Goal: Transaction & Acquisition: Purchase product/service

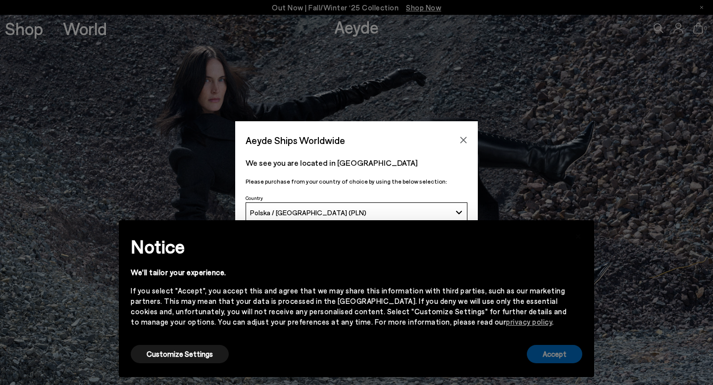
click at [555, 357] on button "Accept" at bounding box center [554, 354] width 55 height 18
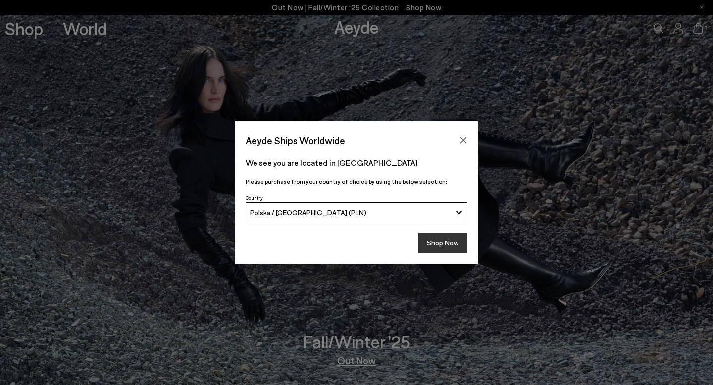
click at [440, 240] on button "Shop Now" at bounding box center [442, 243] width 49 height 21
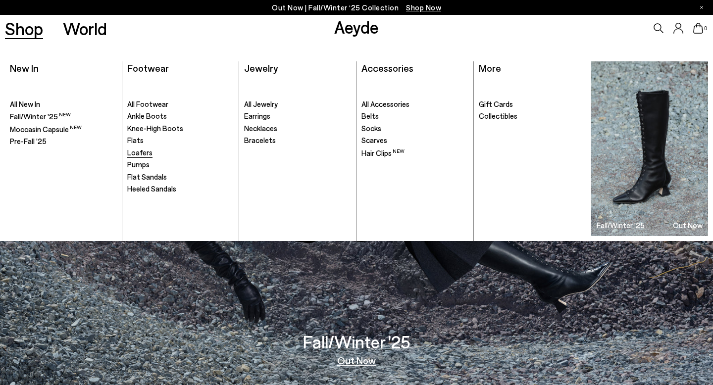
click at [139, 152] on span "Loafers" at bounding box center [139, 152] width 25 height 9
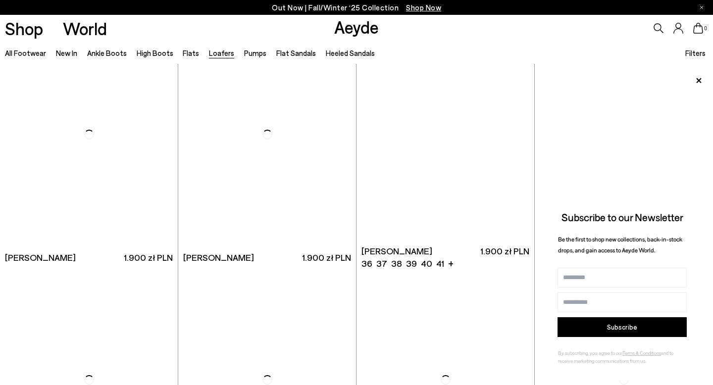
scroll to position [1272, 0]
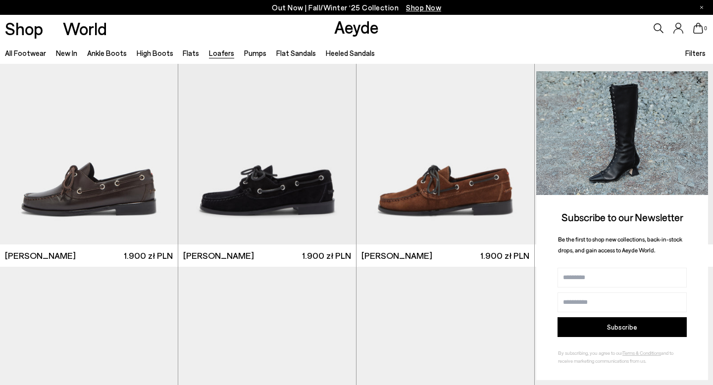
click at [698, 80] on icon at bounding box center [698, 80] width 5 height 5
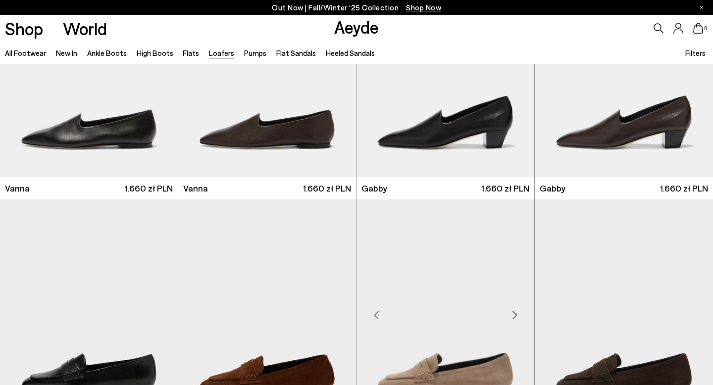
scroll to position [1574, 0]
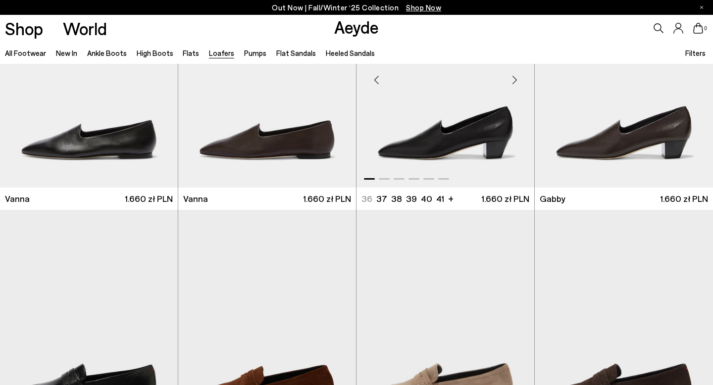
click at [513, 83] on div "Next slide" at bounding box center [514, 80] width 30 height 30
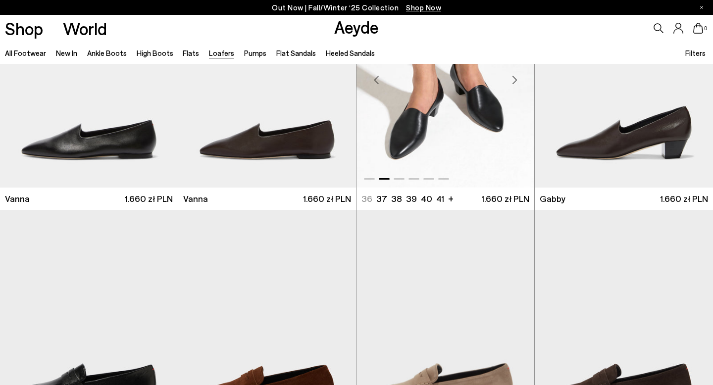
click at [513, 83] on div "Next slide" at bounding box center [514, 80] width 30 height 30
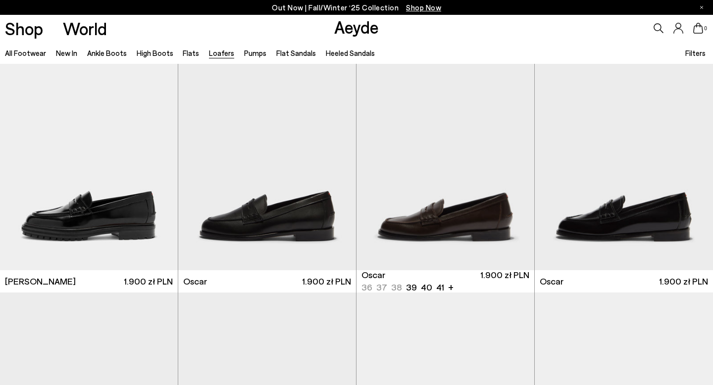
scroll to position [757, 0]
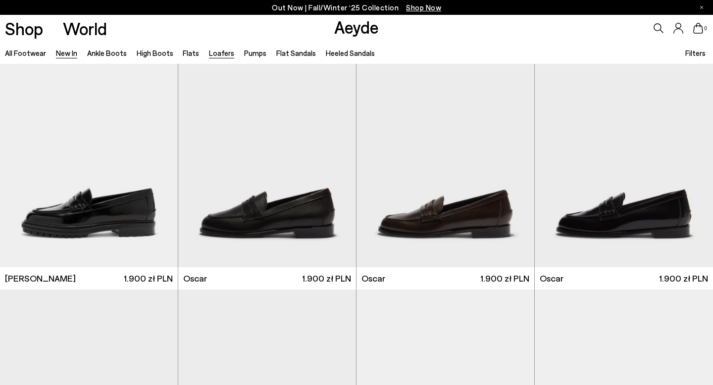
click at [56, 55] on link "New In" at bounding box center [66, 53] width 21 height 9
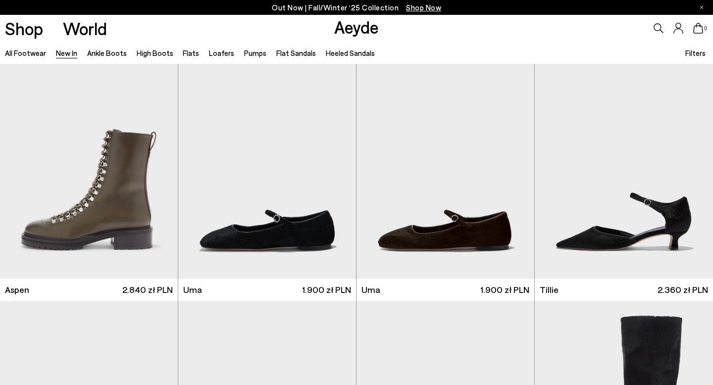
scroll to position [5421, 0]
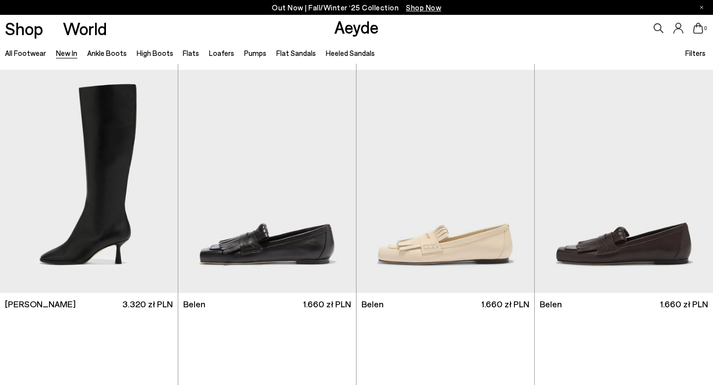
scroll to position [8657, 0]
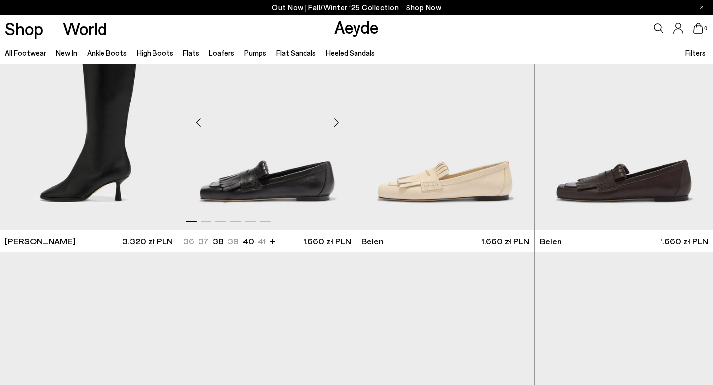
click at [337, 123] on div "Next slide" at bounding box center [336, 123] width 30 height 30
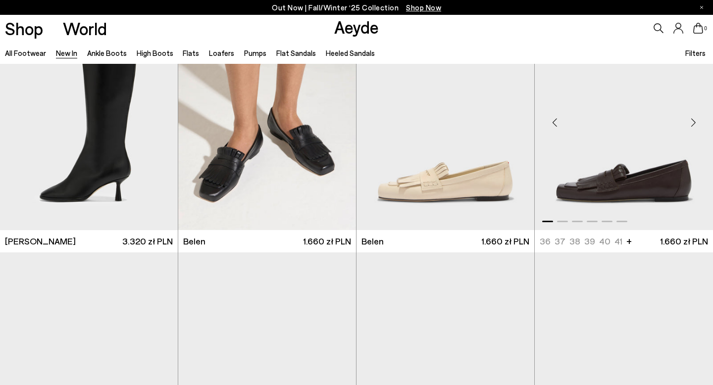
click at [693, 124] on div "Next slide" at bounding box center [693, 123] width 30 height 30
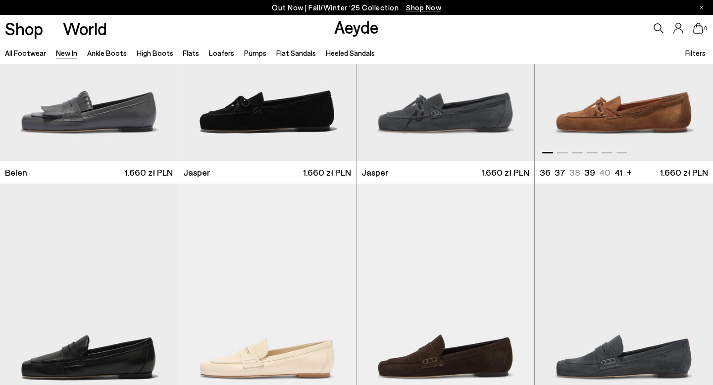
scroll to position [9035, 0]
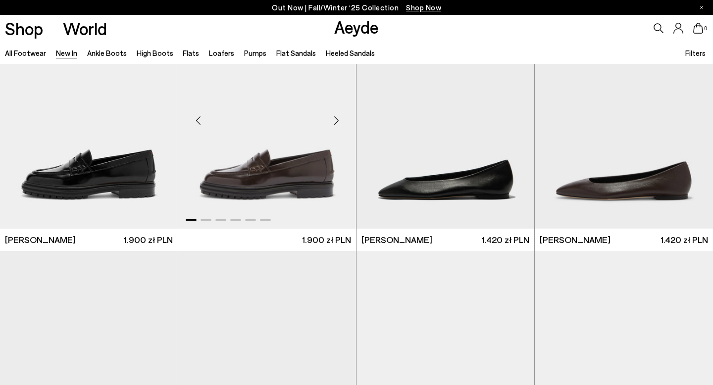
scroll to position [9403, 0]
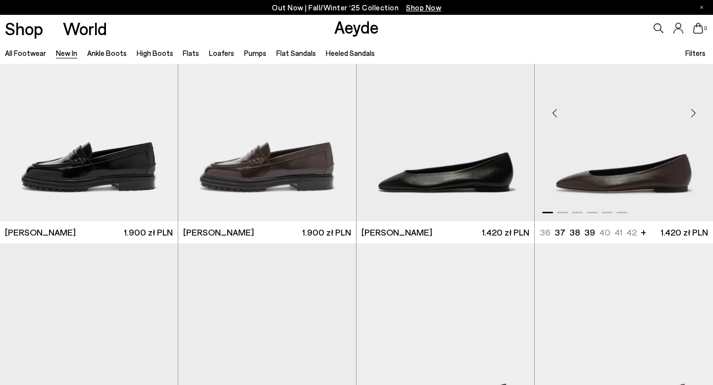
click at [694, 112] on div "Next slide" at bounding box center [693, 113] width 30 height 30
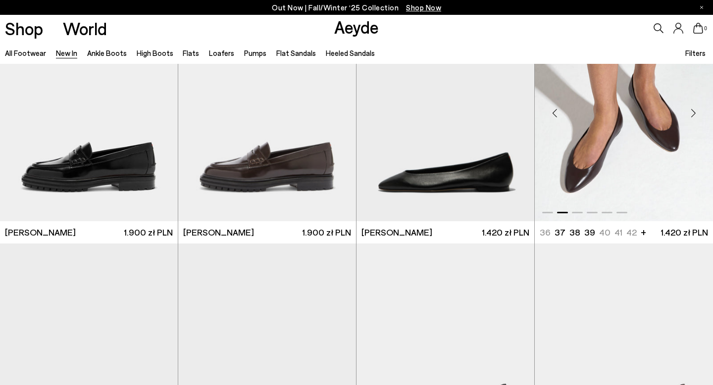
click at [694, 112] on div "Next slide" at bounding box center [693, 113] width 30 height 30
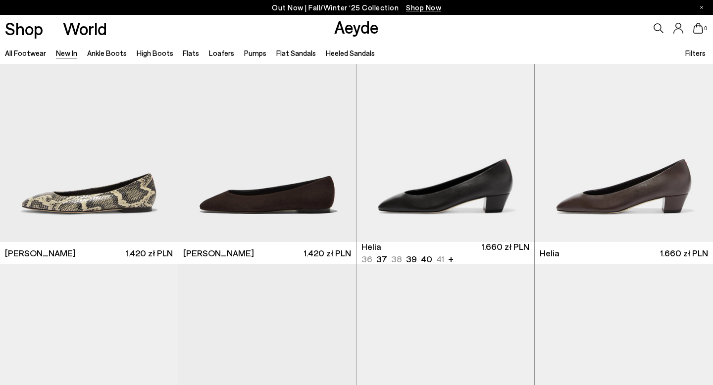
scroll to position [9619, 0]
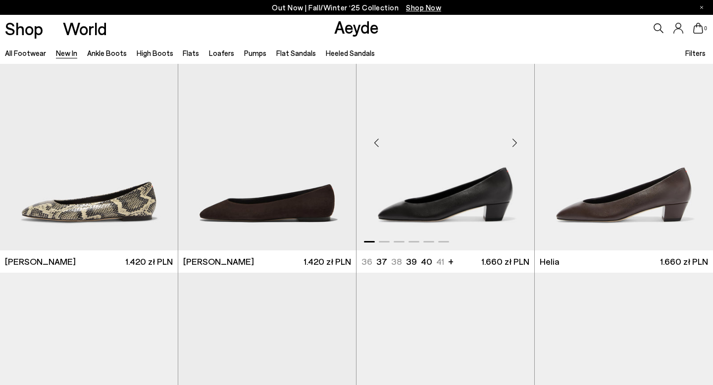
click at [512, 145] on div "Next slide" at bounding box center [514, 143] width 30 height 30
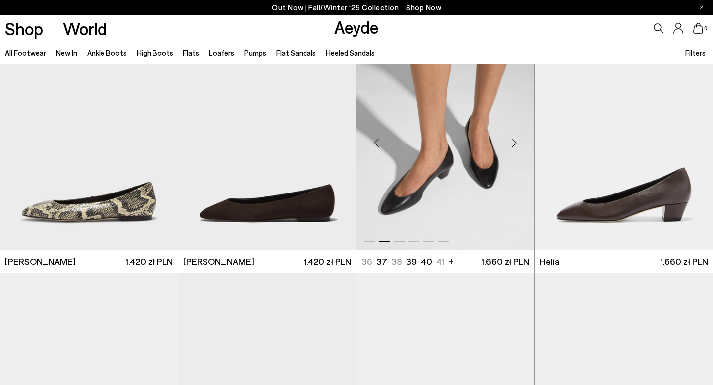
click at [512, 144] on div "Next slide" at bounding box center [514, 143] width 30 height 30
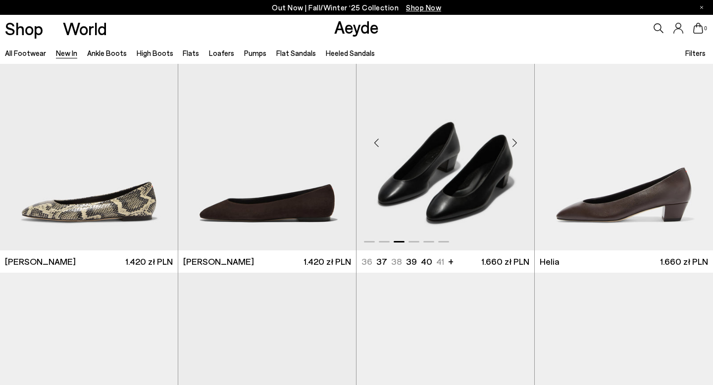
click at [512, 144] on div "Next slide" at bounding box center [514, 143] width 30 height 30
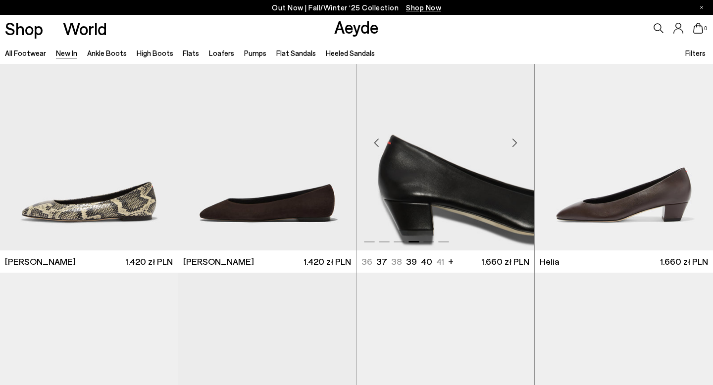
click at [512, 144] on div "Next slide" at bounding box center [514, 143] width 30 height 30
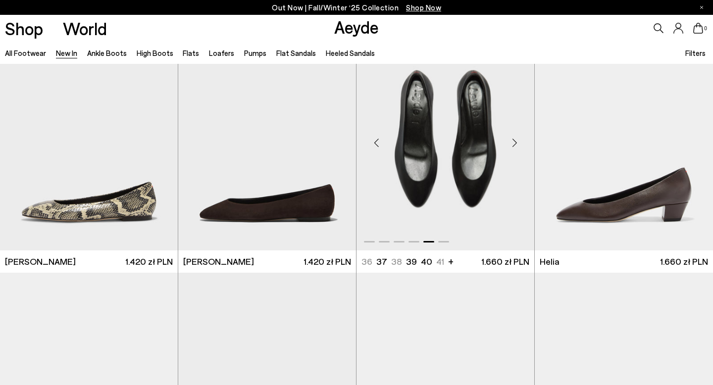
click at [512, 144] on div "Next slide" at bounding box center [514, 143] width 30 height 30
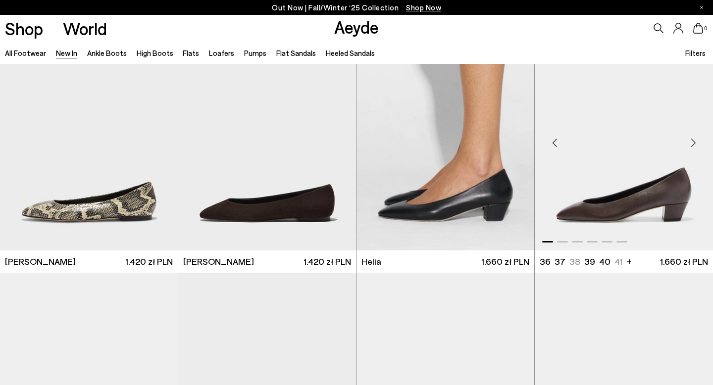
click at [692, 141] on div "Next slide" at bounding box center [693, 143] width 30 height 30
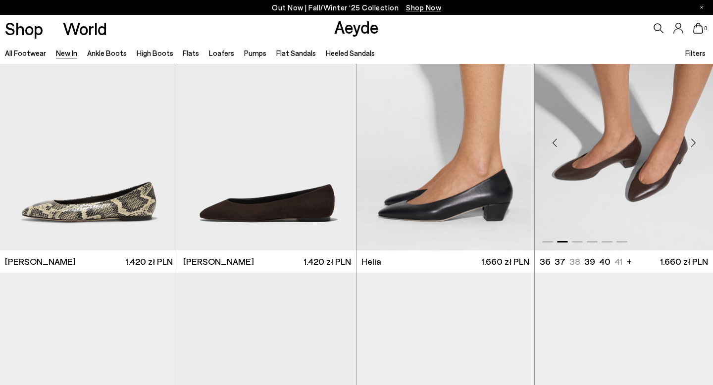
click at [692, 141] on div "Next slide" at bounding box center [693, 143] width 30 height 30
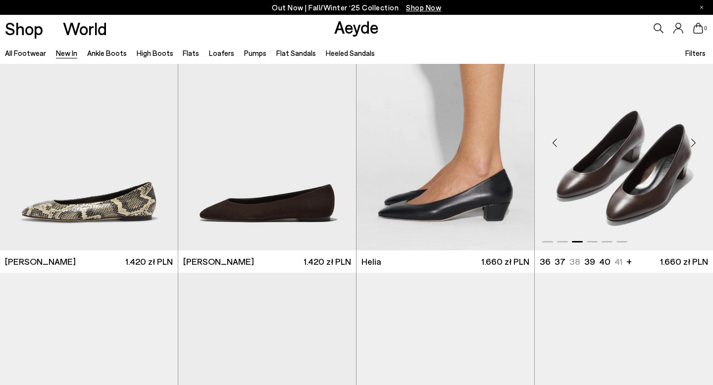
click at [692, 141] on div "Next slide" at bounding box center [693, 143] width 30 height 30
